Goal: Use online tool/utility: Utilize a website feature to perform a specific function

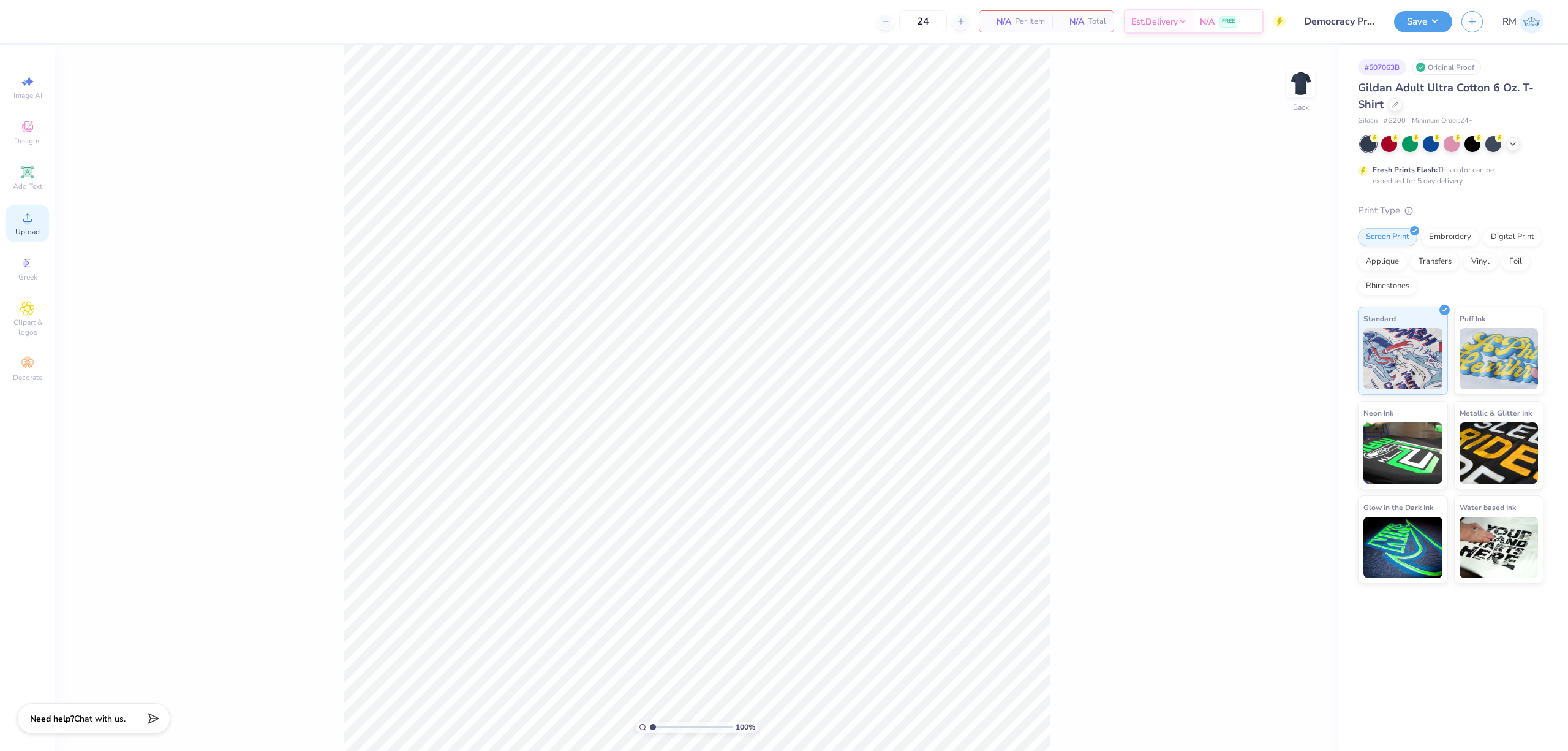
click at [26, 229] on span "Upload" at bounding box center [28, 231] width 24 height 10
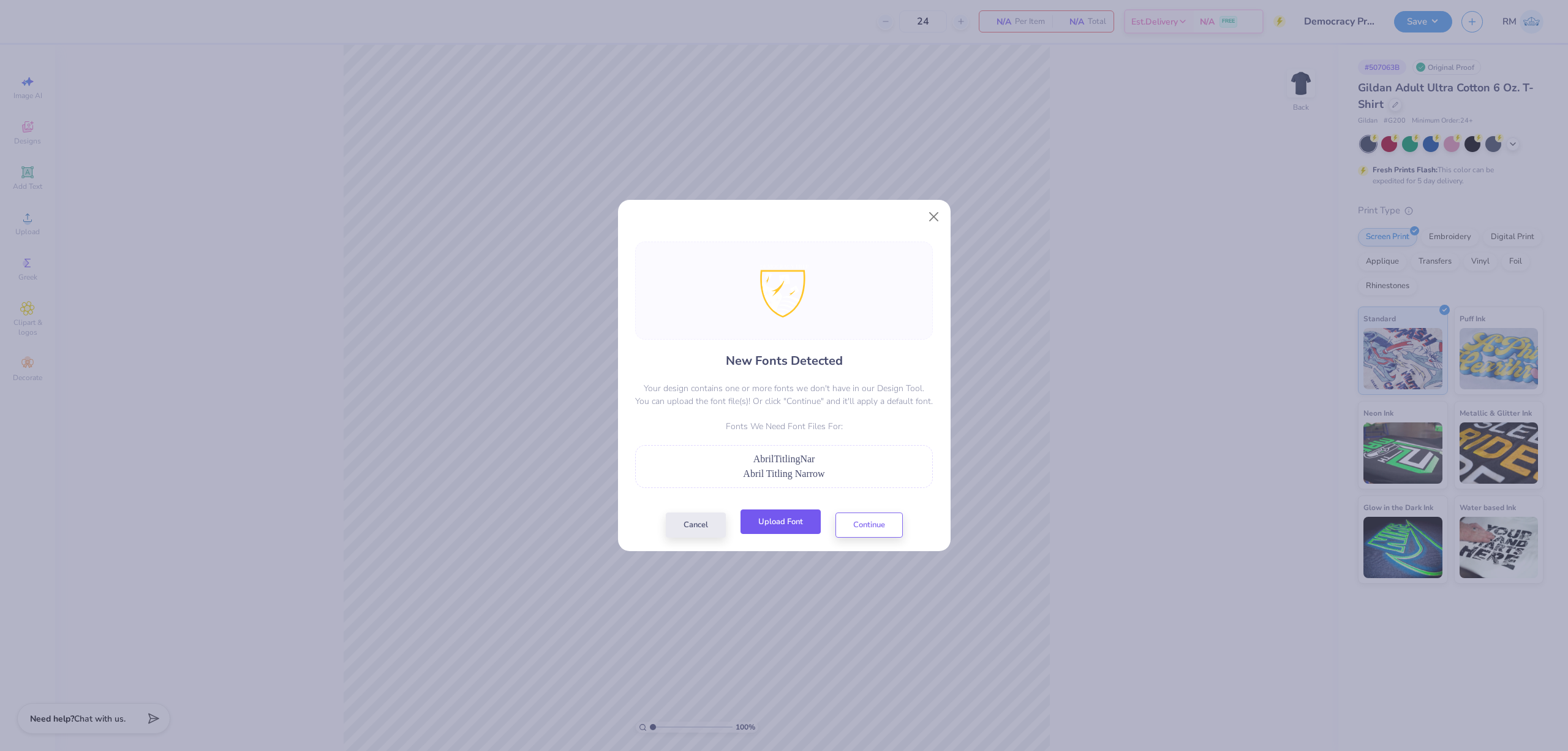
click at [799, 520] on button "Upload Font" at bounding box center [780, 522] width 81 height 25
click at [709, 525] on button "Cancel" at bounding box center [695, 522] width 60 height 25
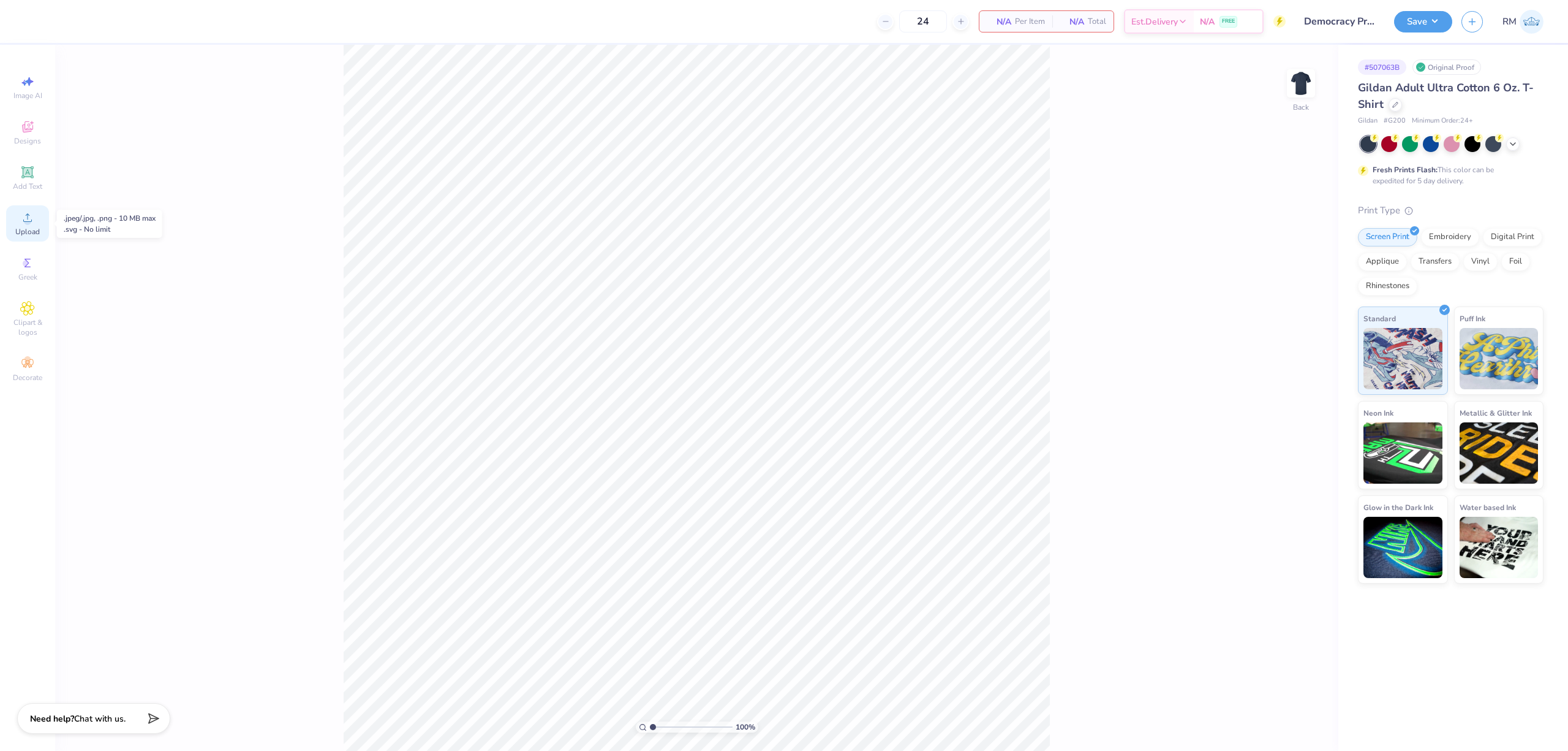
click at [32, 231] on span "Upload" at bounding box center [28, 231] width 24 height 10
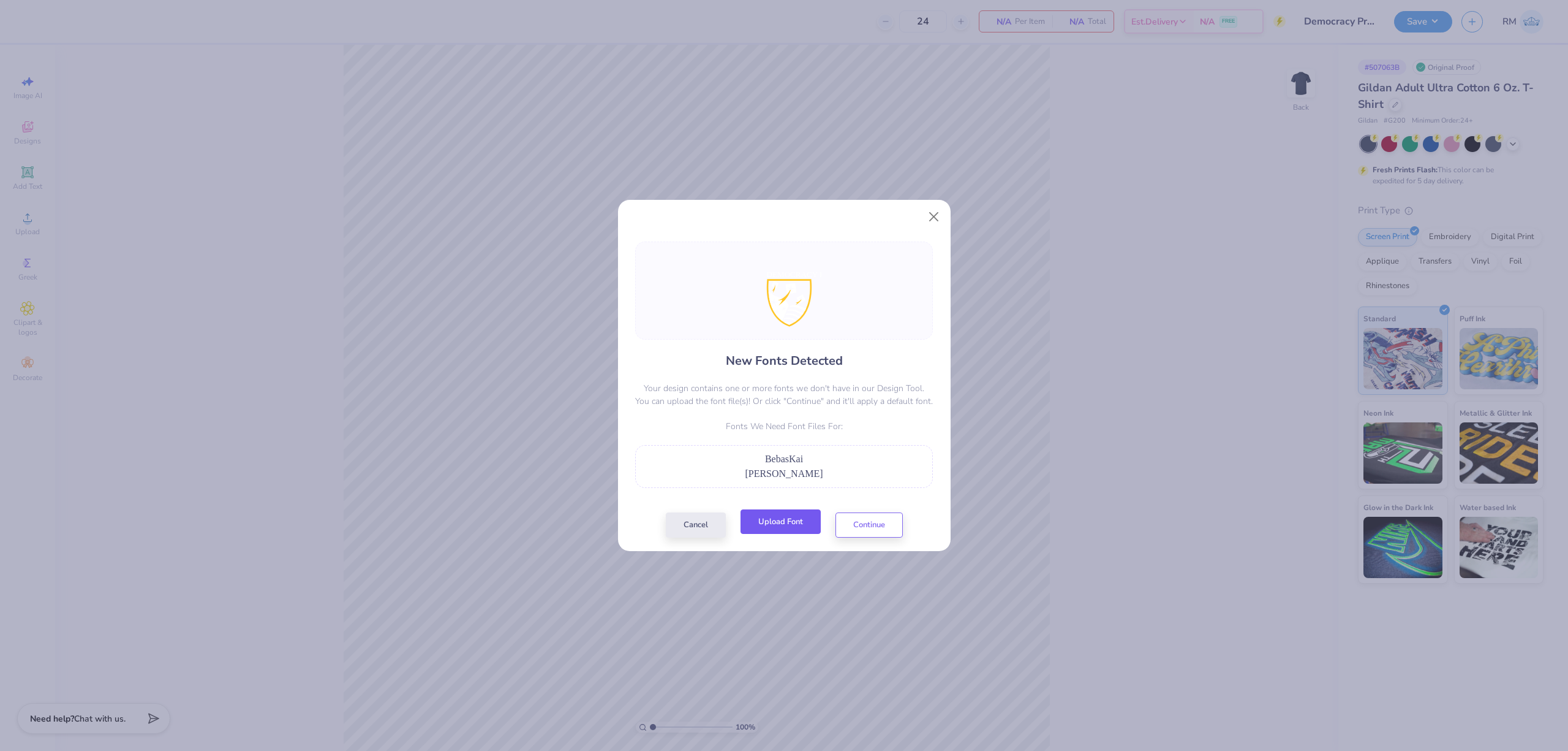
click at [797, 529] on button "Upload Font" at bounding box center [780, 522] width 81 height 25
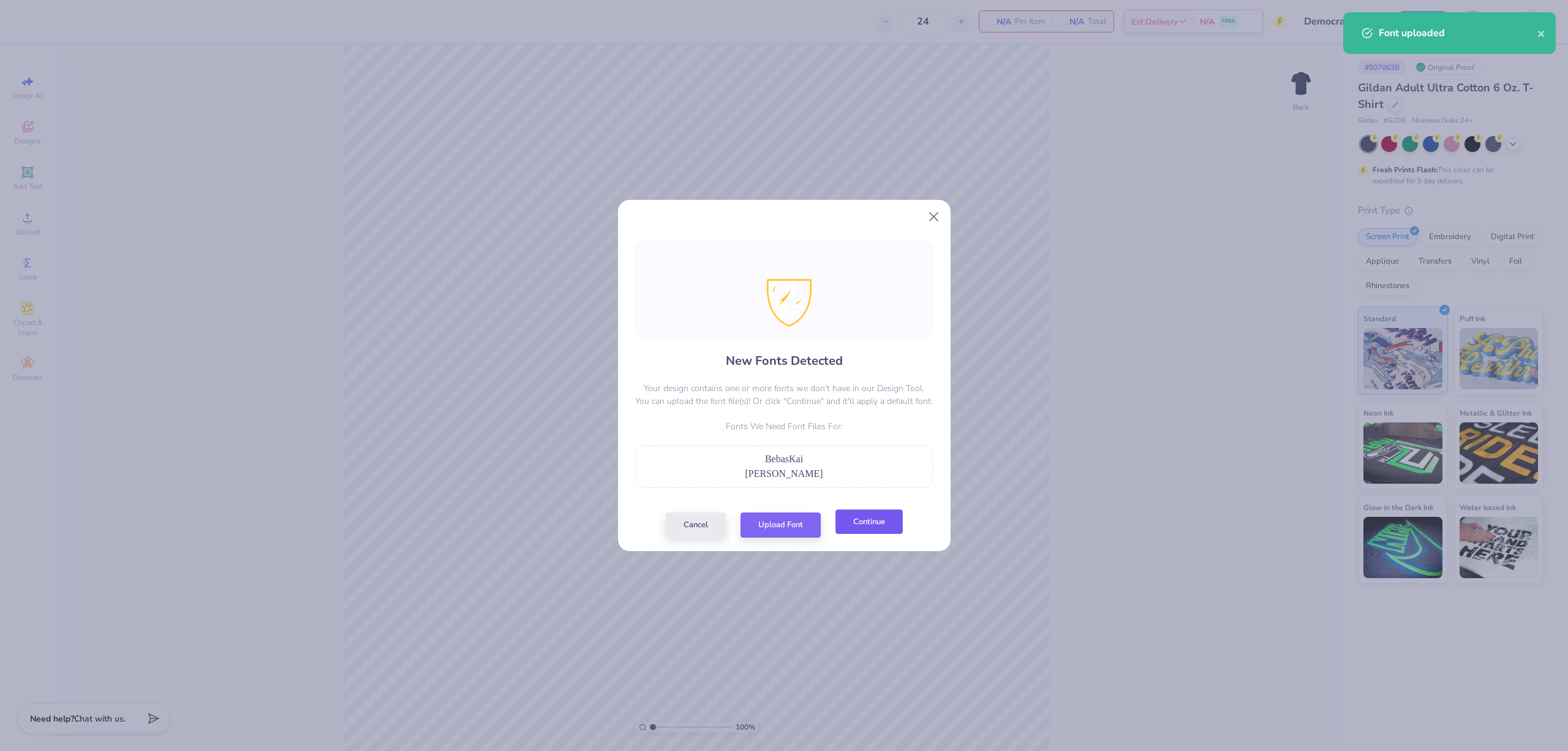
click at [888, 528] on button "Continue" at bounding box center [869, 522] width 68 height 25
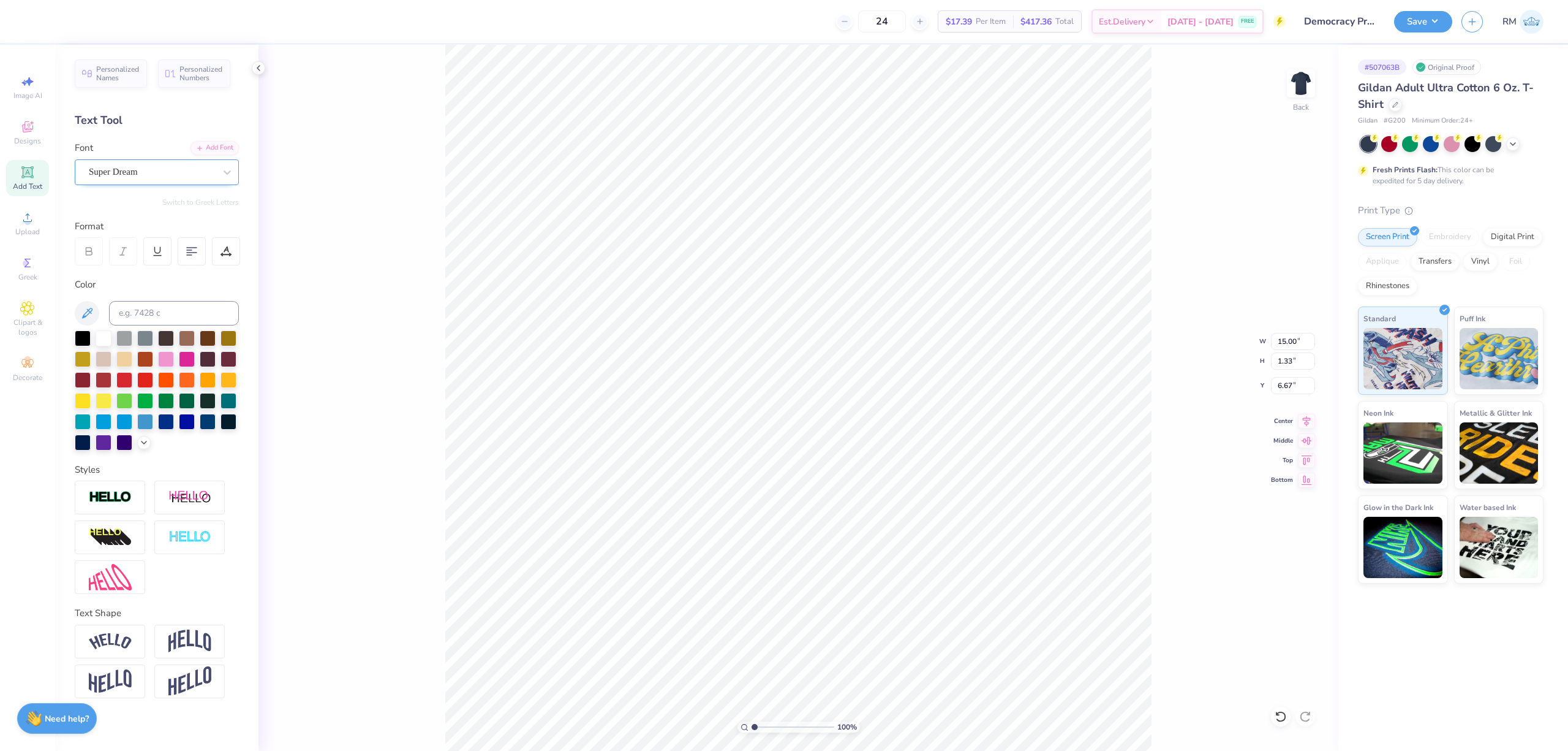
click at [140, 173] on div "Super Dream" at bounding box center [152, 171] width 129 height 19
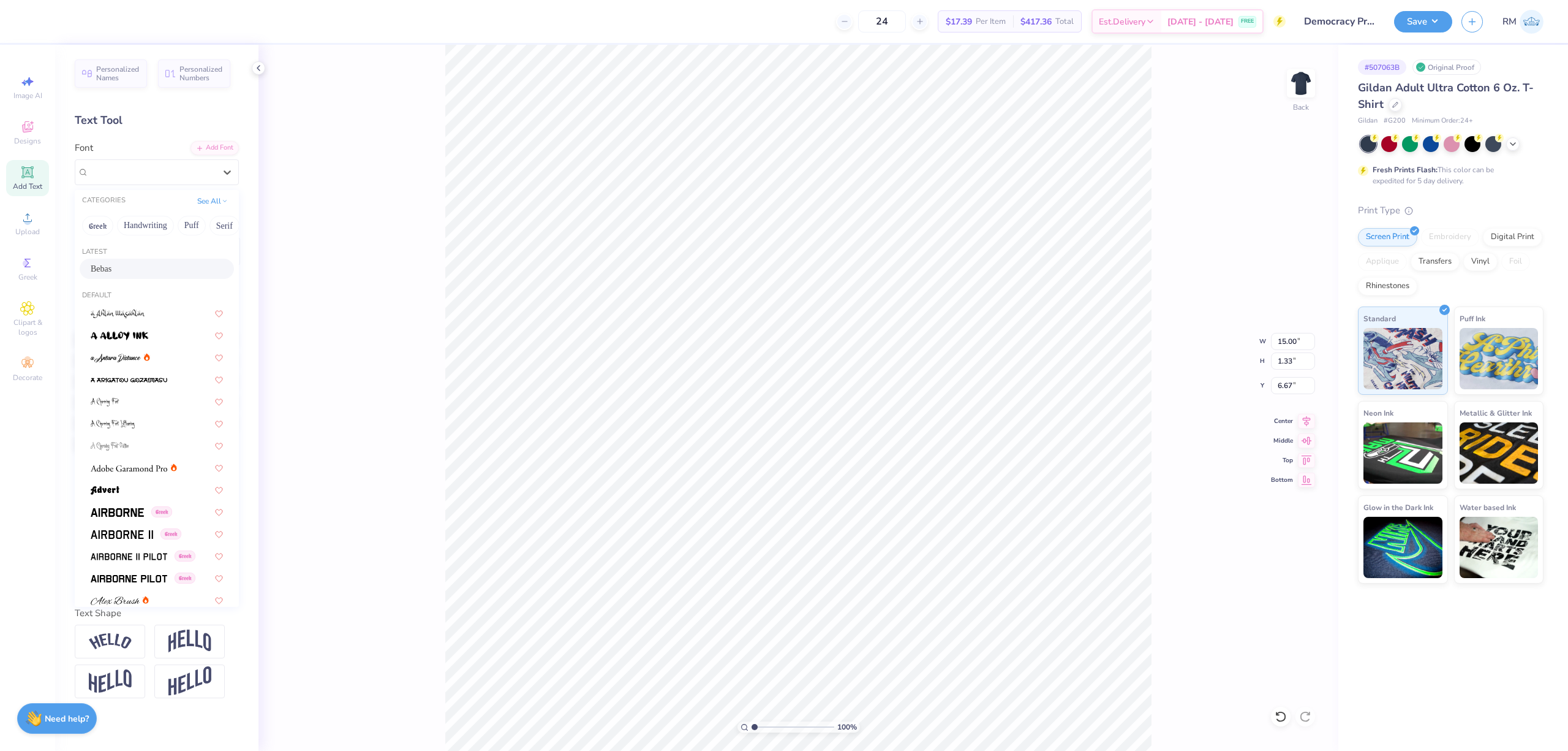
click at [170, 262] on div "Bebas" at bounding box center [157, 269] width 132 height 13
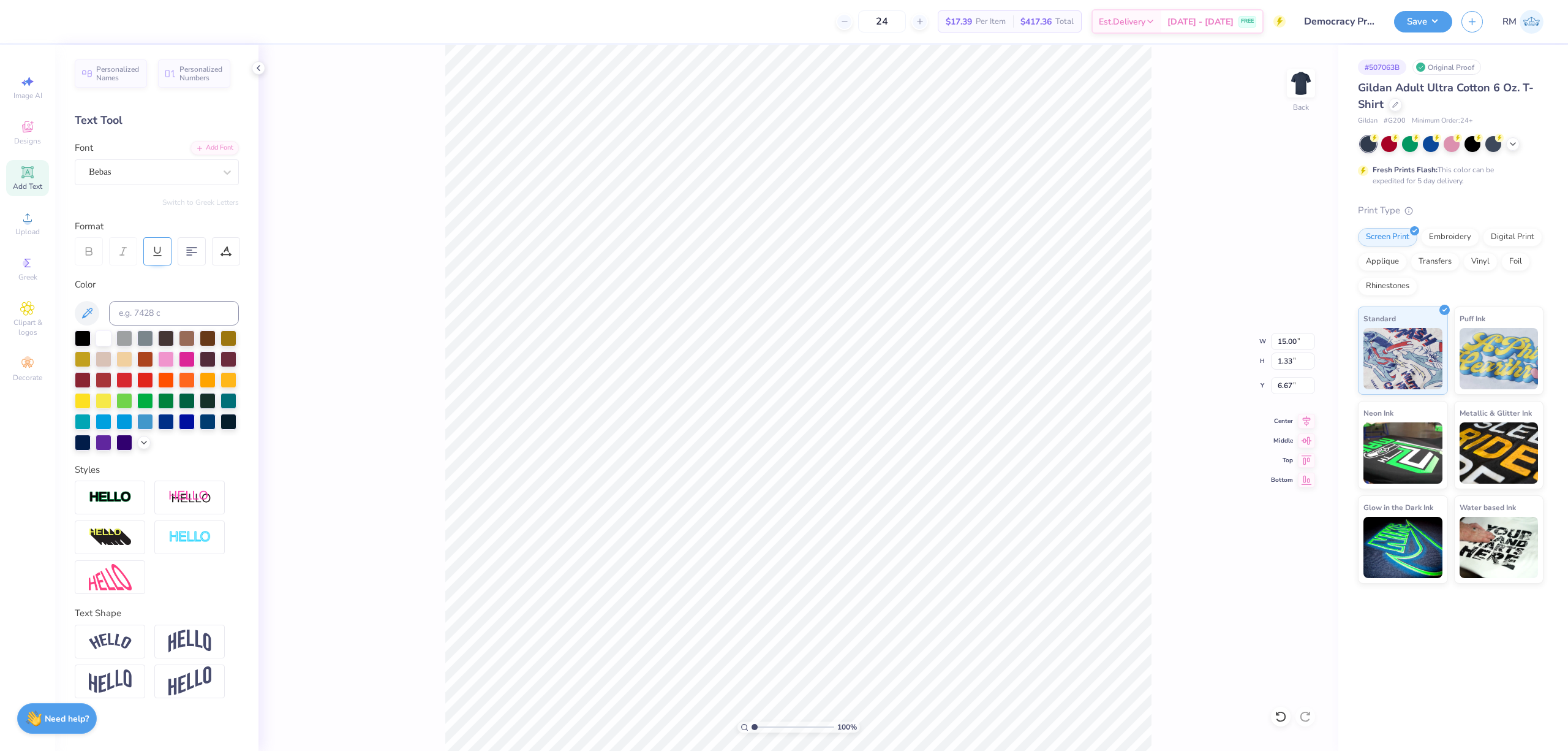
type input "10.56"
type input "1.32"
type input "6.82"
click at [1306, 422] on icon at bounding box center [1306, 419] width 8 height 10
type input "10.27"
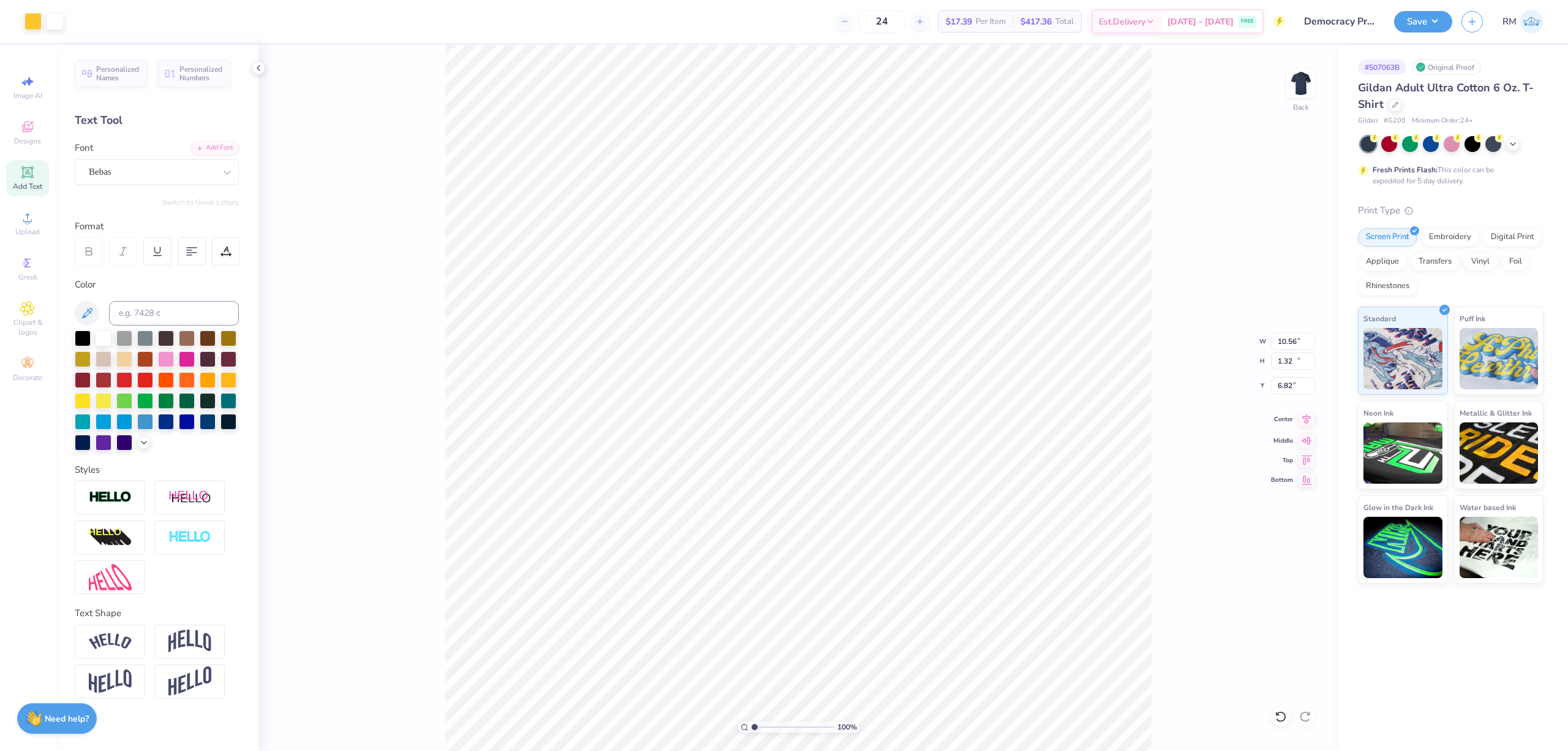
type input "10.84"
type input "8.49"
click at [1306, 420] on icon at bounding box center [1306, 419] width 8 height 10
type input "10.56"
type input "12.51"
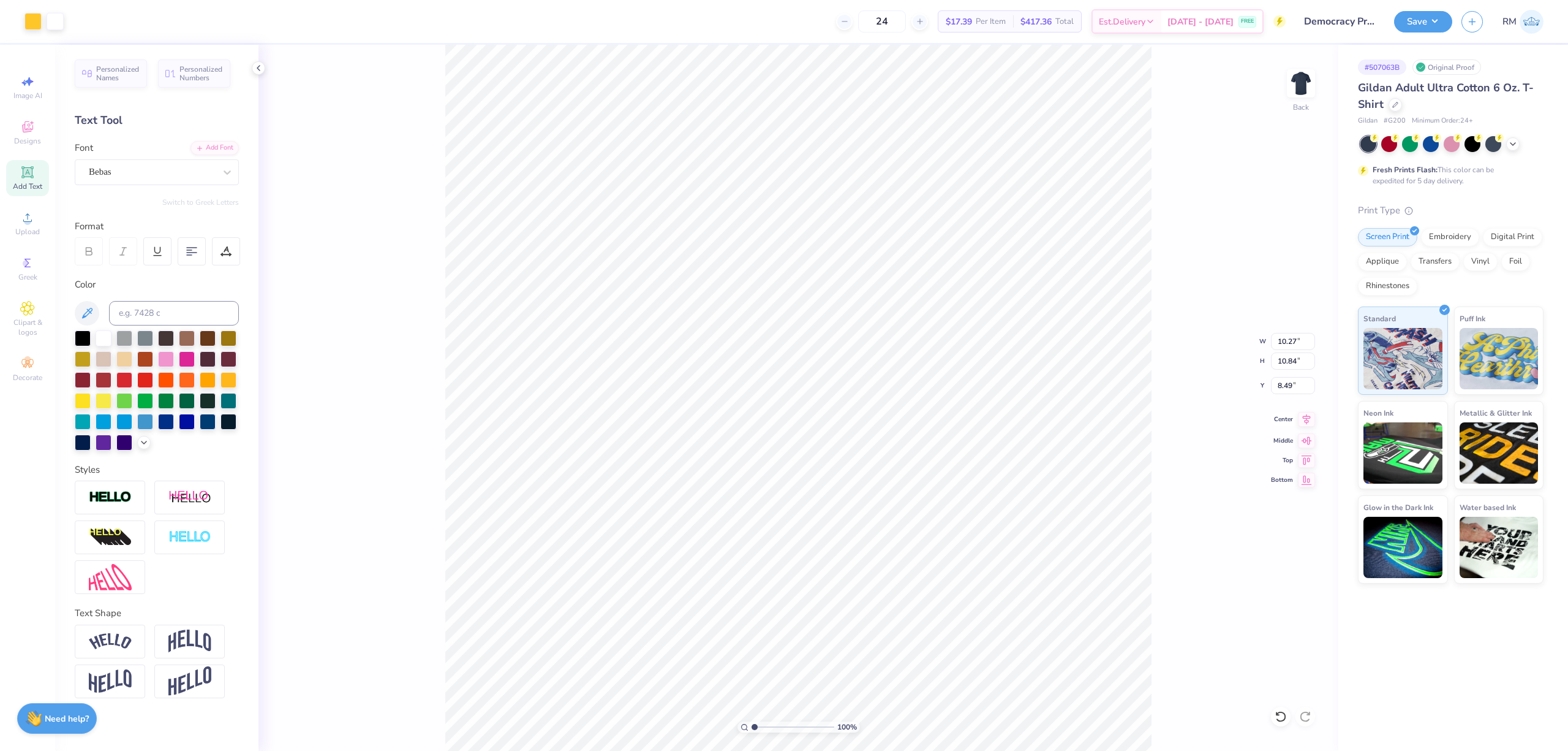
type input "6.82"
click at [1294, 346] on input "10.56" at bounding box center [1293, 341] width 44 height 17
type input "3.50"
type input "4.15"
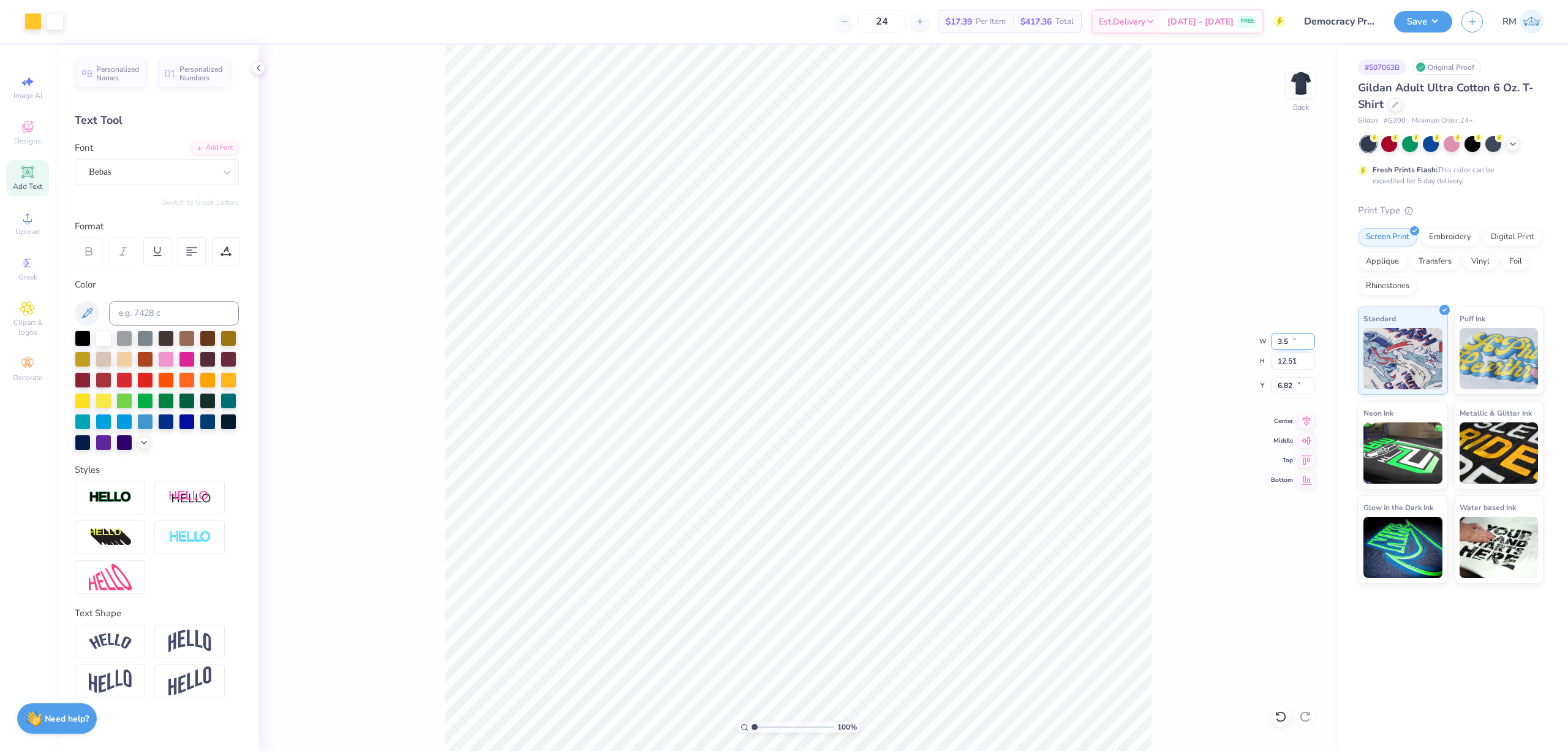
type input "11.00"
click at [1285, 360] on input "4.15" at bounding box center [1293, 361] width 44 height 17
click at [1288, 337] on input "3.50" at bounding box center [1293, 341] width 44 height 17
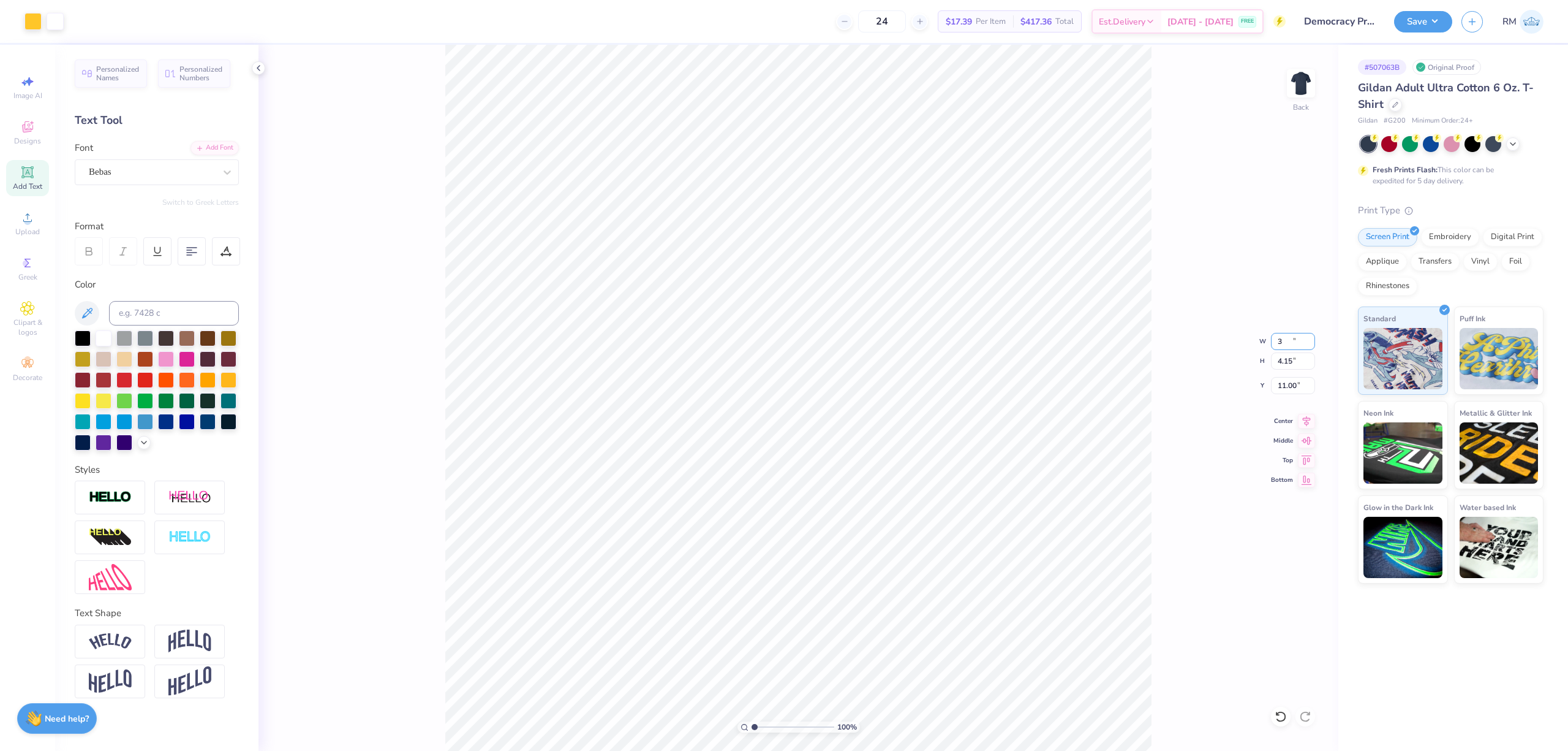
type input "3.00"
type input "3.55"
click at [1285, 386] on input "7.71" at bounding box center [1293, 385] width 44 height 17
type input "3.00"
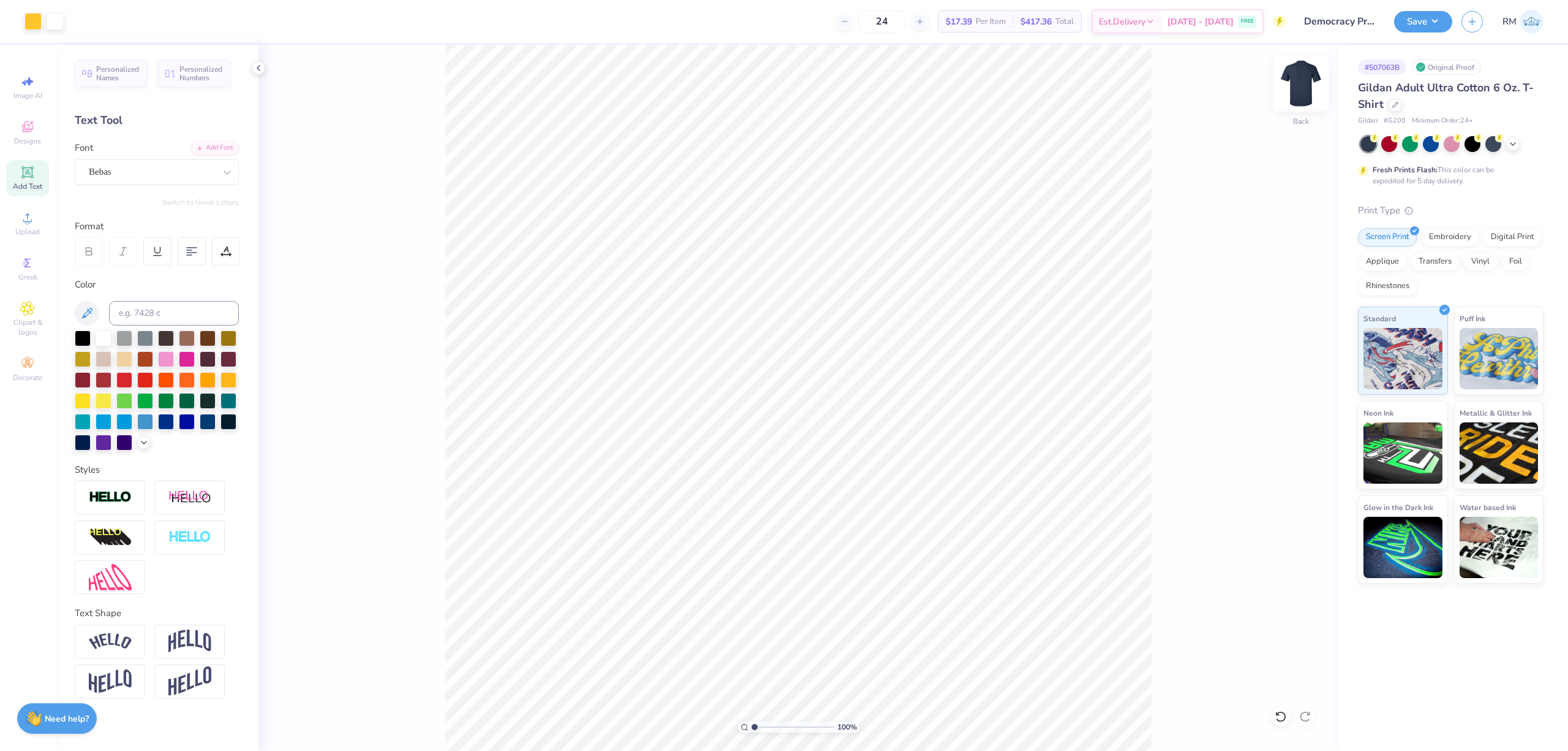
click at [1306, 77] on img at bounding box center [1301, 83] width 49 height 49
click at [30, 224] on icon at bounding box center [27, 217] width 15 height 15
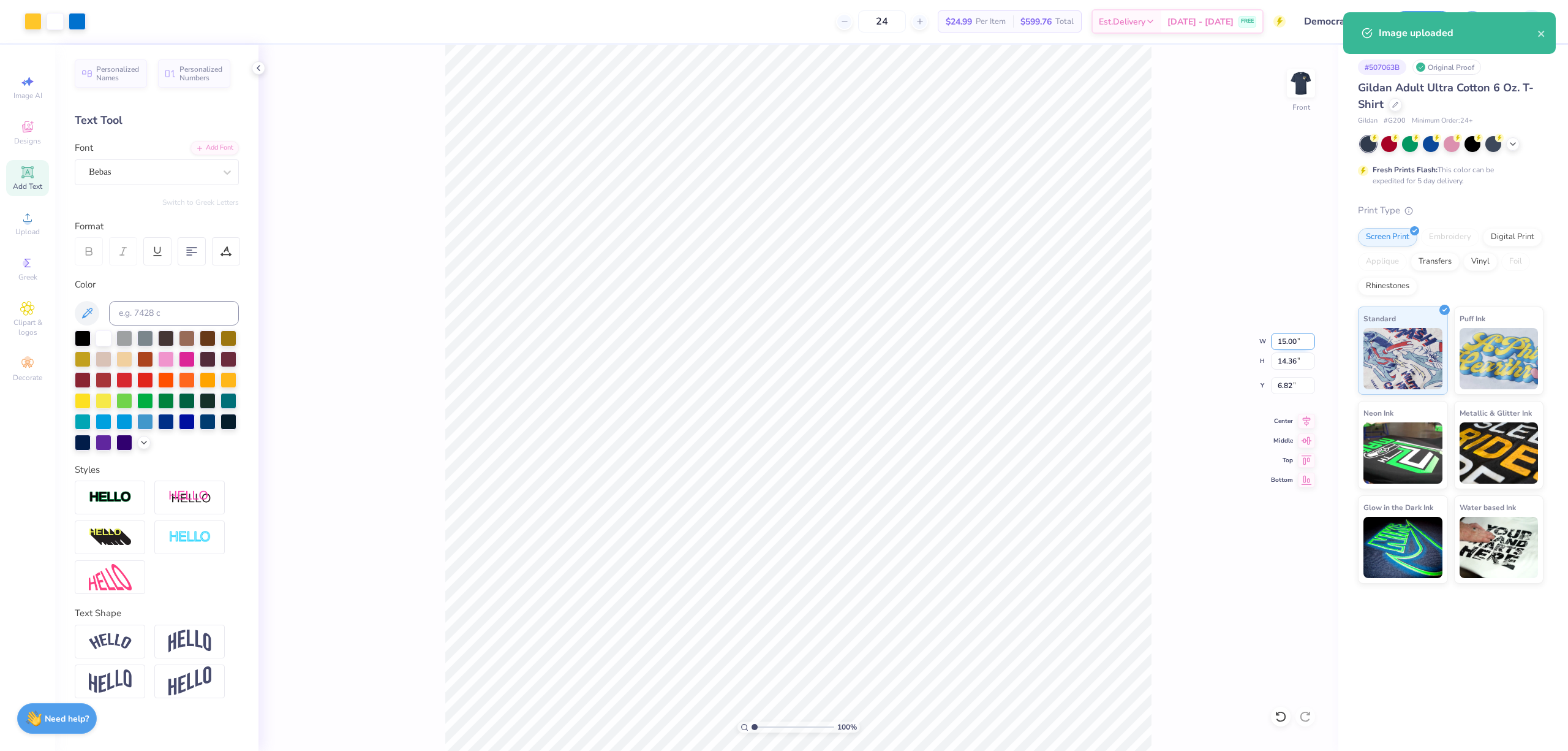
click at [1286, 340] on input "15.00" at bounding box center [1293, 341] width 44 height 17
click at [1289, 386] on input "6.82" at bounding box center [1293, 385] width 44 height 17
type input "3.00"
type input "2.87"
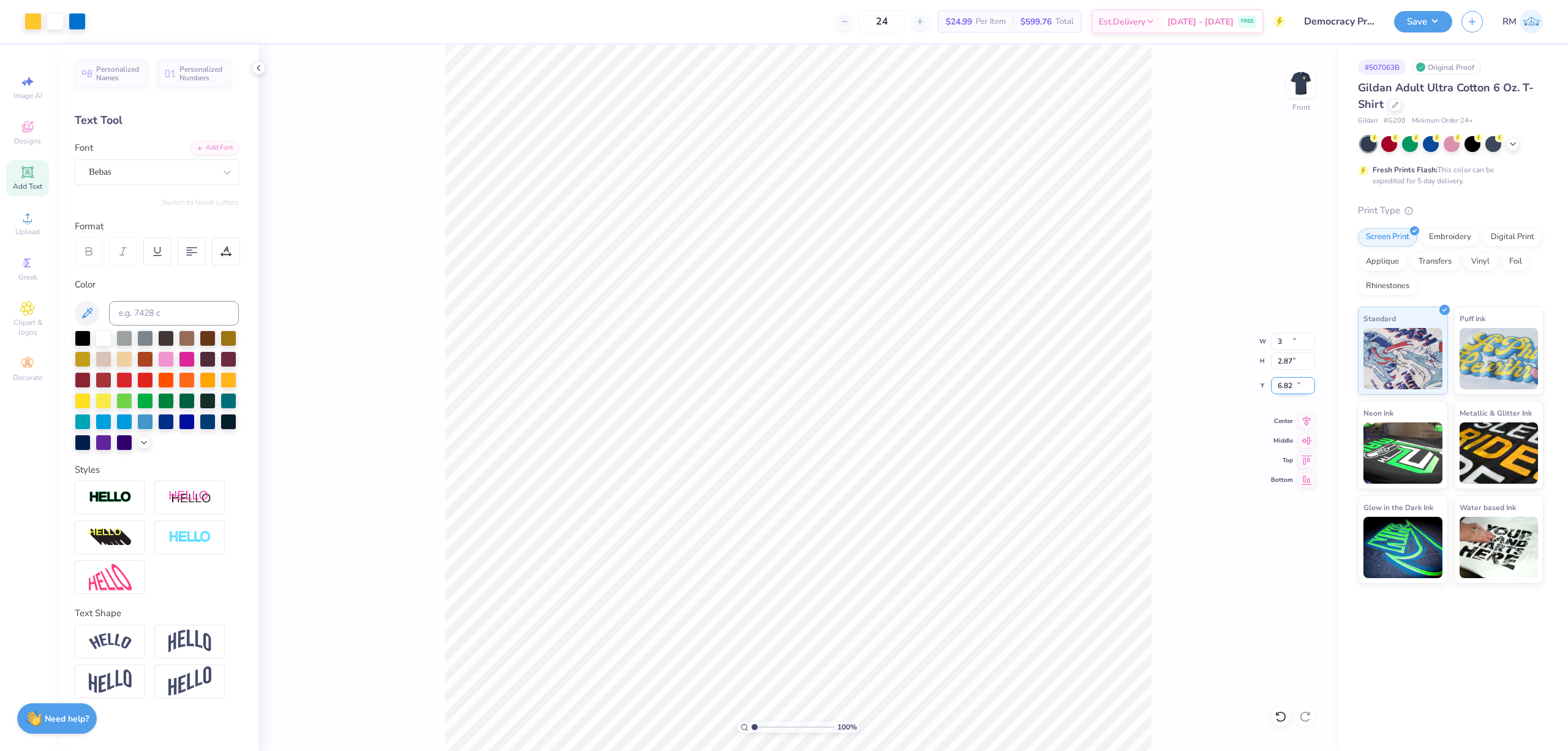
type input "12.56"
click at [1289, 386] on input "12.56" at bounding box center [1293, 385] width 44 height 17
click at [1296, 336] on input "3.00" at bounding box center [1293, 341] width 44 height 17
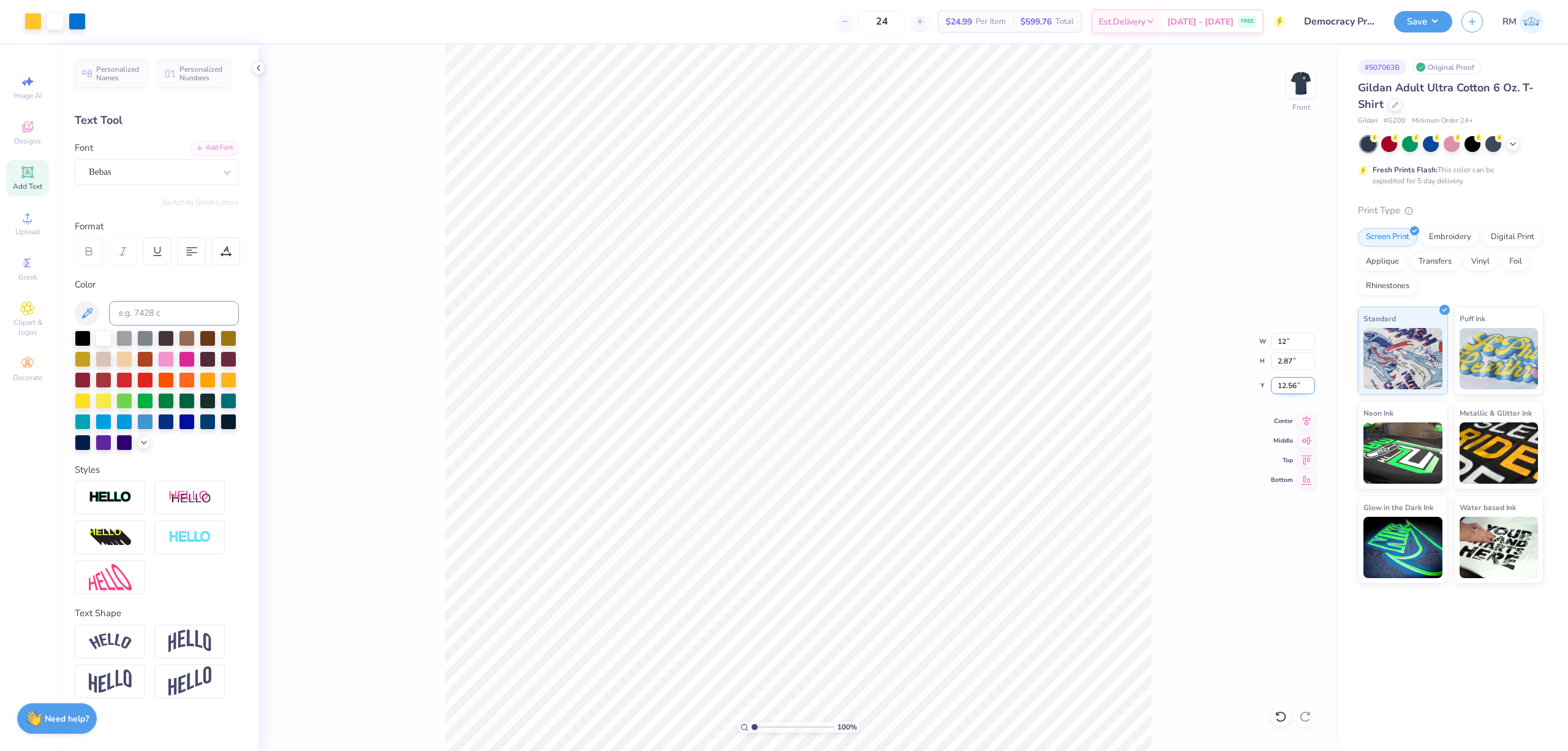
click at [1285, 385] on input "12.56" at bounding box center [1293, 385] width 44 height 17
type input "12.00"
type input "11.49"
click at [1285, 385] on input "8.26" at bounding box center [1293, 385] width 44 height 17
type input "3.00"
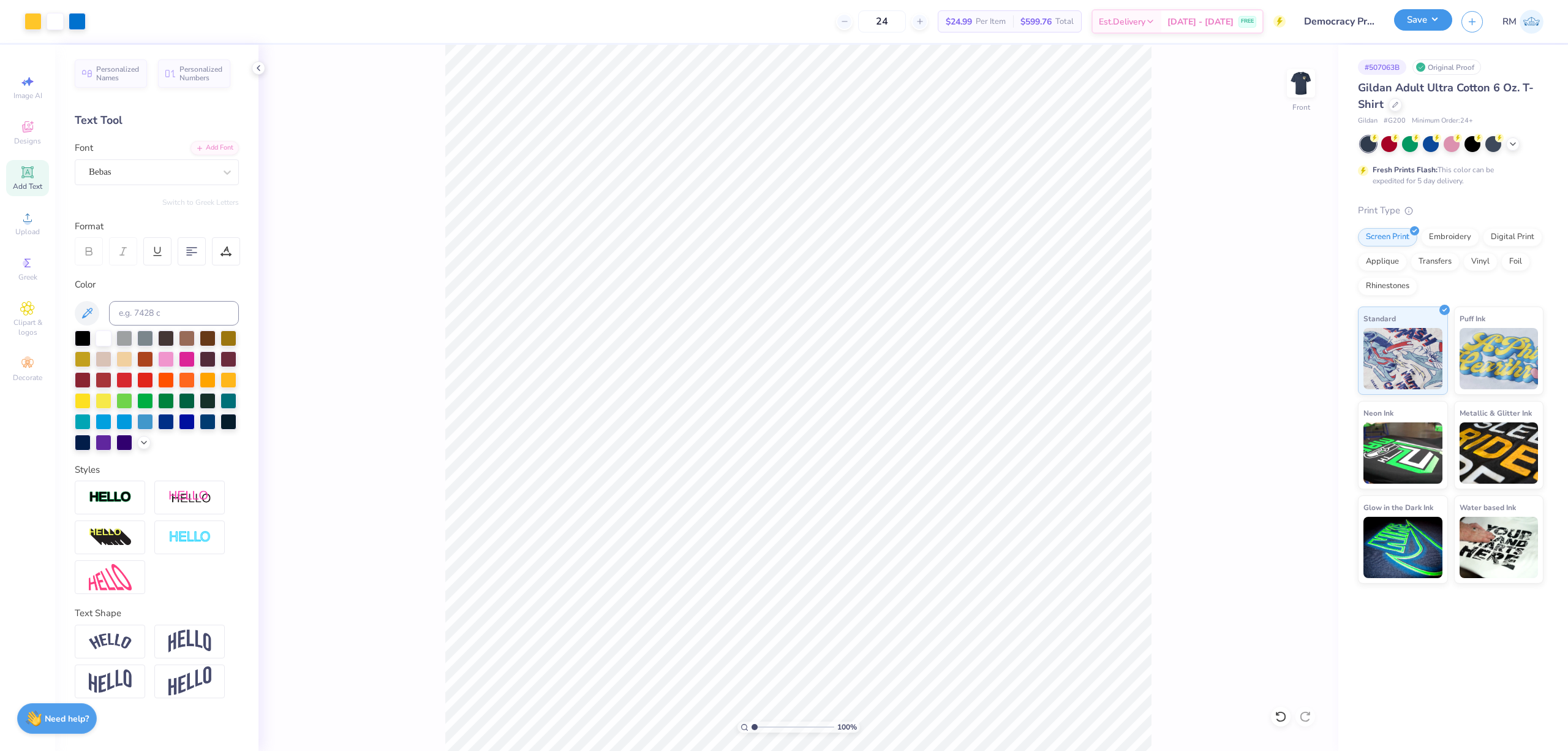
click at [1419, 23] on button "Save" at bounding box center [1423, 19] width 58 height 21
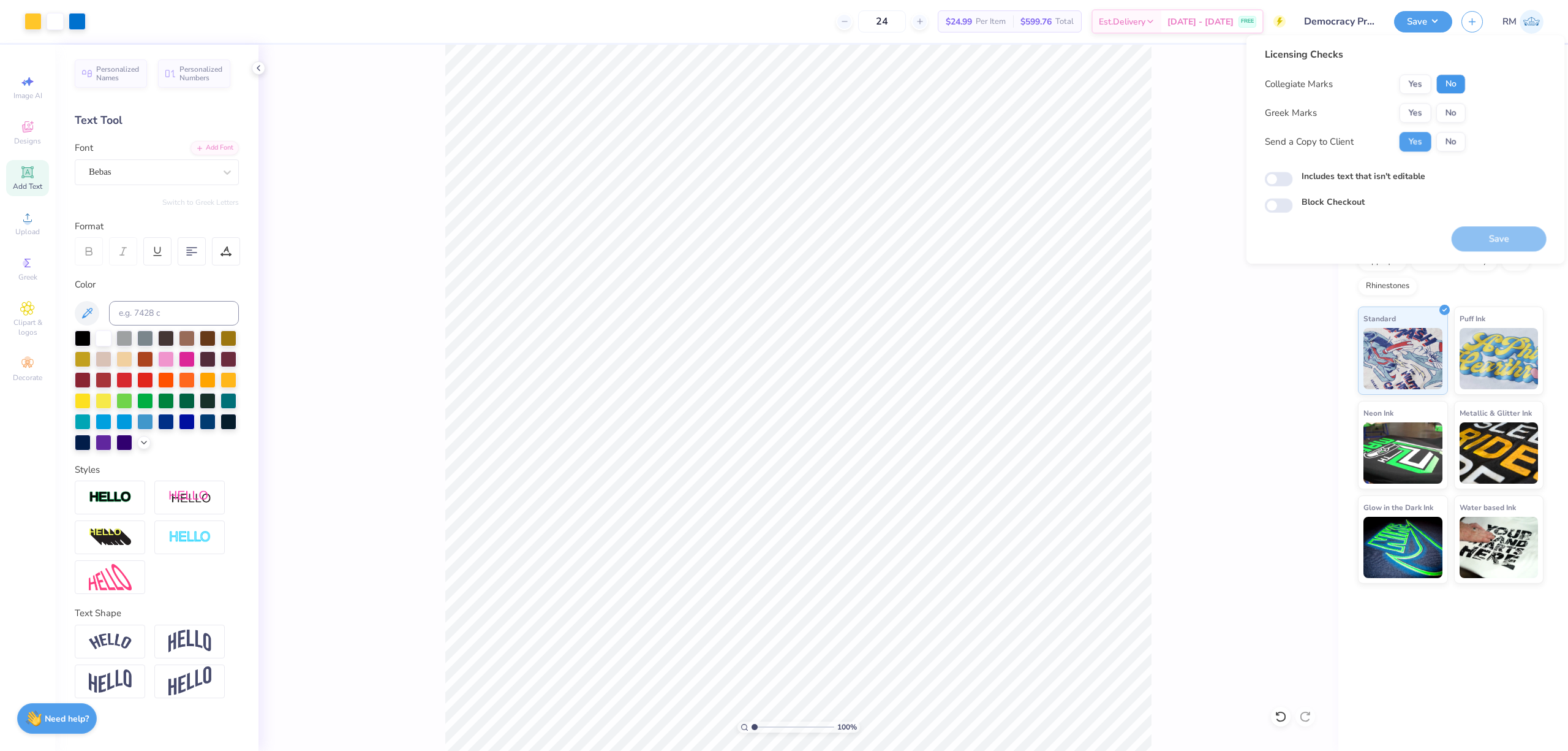
click at [1442, 81] on button "No" at bounding box center [1451, 84] width 30 height 19
click at [1451, 110] on button "No" at bounding box center [1451, 113] width 30 height 19
click at [1486, 238] on button "Save" at bounding box center [1498, 239] width 95 height 25
